Goal: Use online tool/utility: Utilize a website feature to perform a specific function

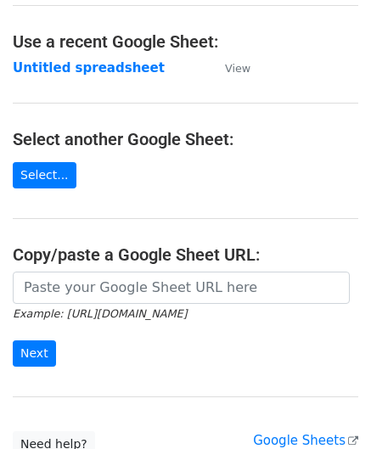
scroll to position [85, 0]
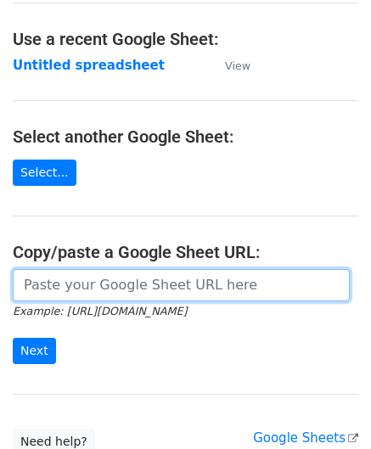
click at [67, 283] on input "url" at bounding box center [181, 285] width 337 height 32
paste input "[URL][DOMAIN_NAME]"
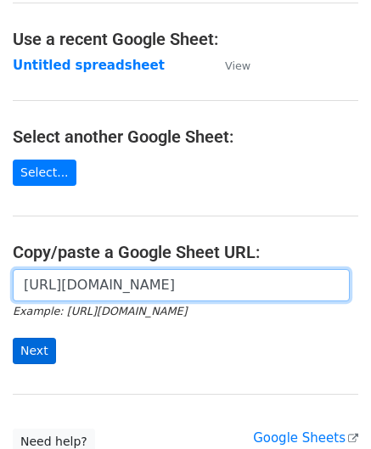
type input "[URL][DOMAIN_NAME]"
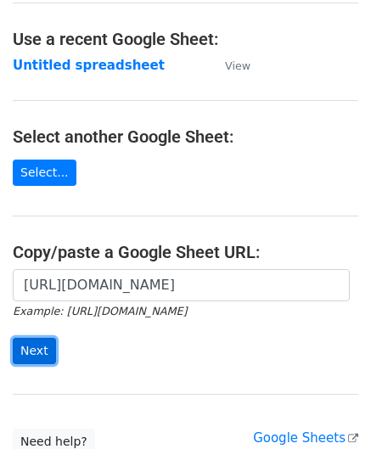
click at [34, 360] on input "Next" at bounding box center [34, 351] width 43 height 26
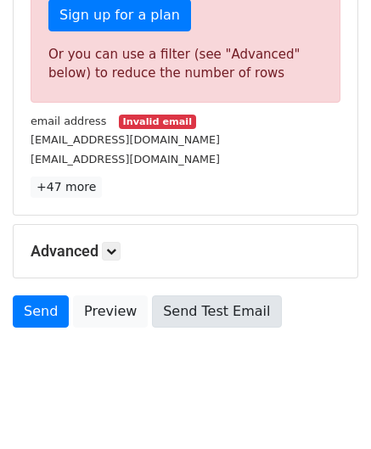
scroll to position [573, 0]
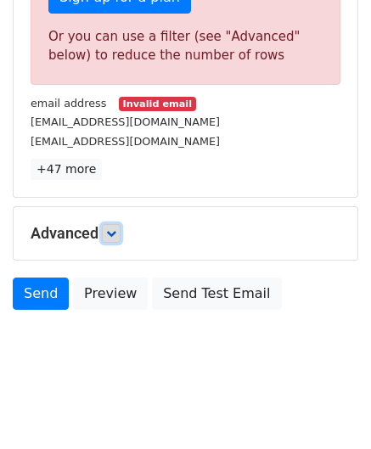
click at [120, 228] on link at bounding box center [111, 233] width 19 height 19
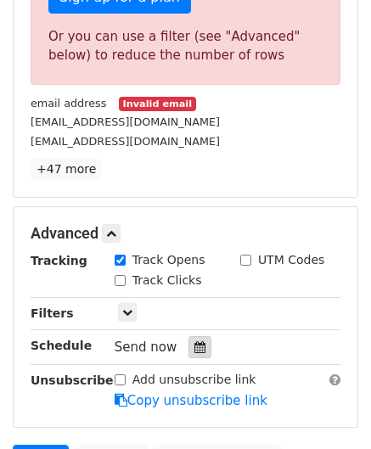
click at [195, 344] on icon at bounding box center [199, 347] width 11 height 12
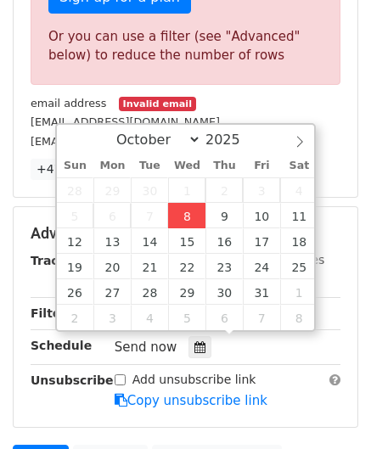
type input "2025-10-08 12:00"
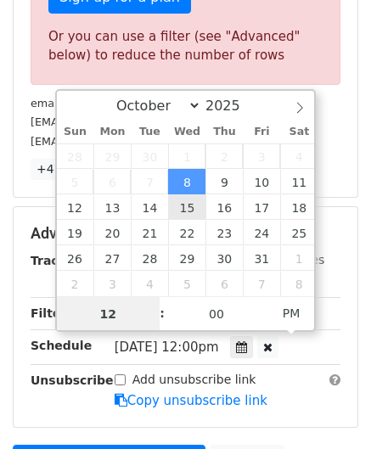
type input "6"
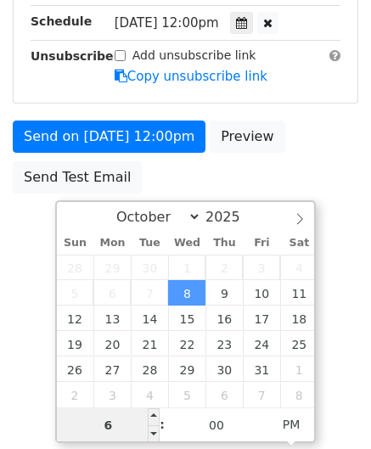
click at [121, 426] on input "6" at bounding box center [109, 425] width 104 height 34
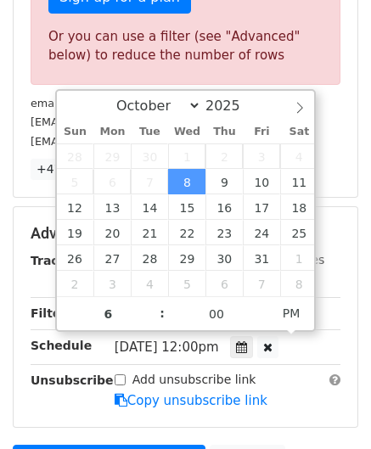
type input "2025-10-08 18:00"
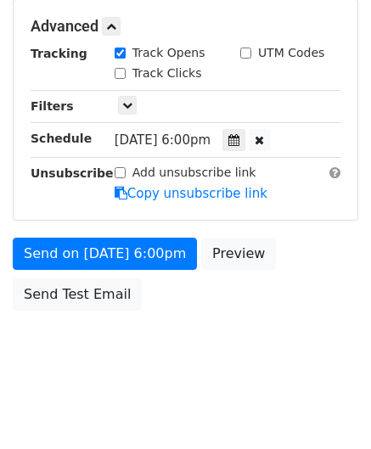
scroll to position [698, 0]
